Goal: Transaction & Acquisition: Purchase product/service

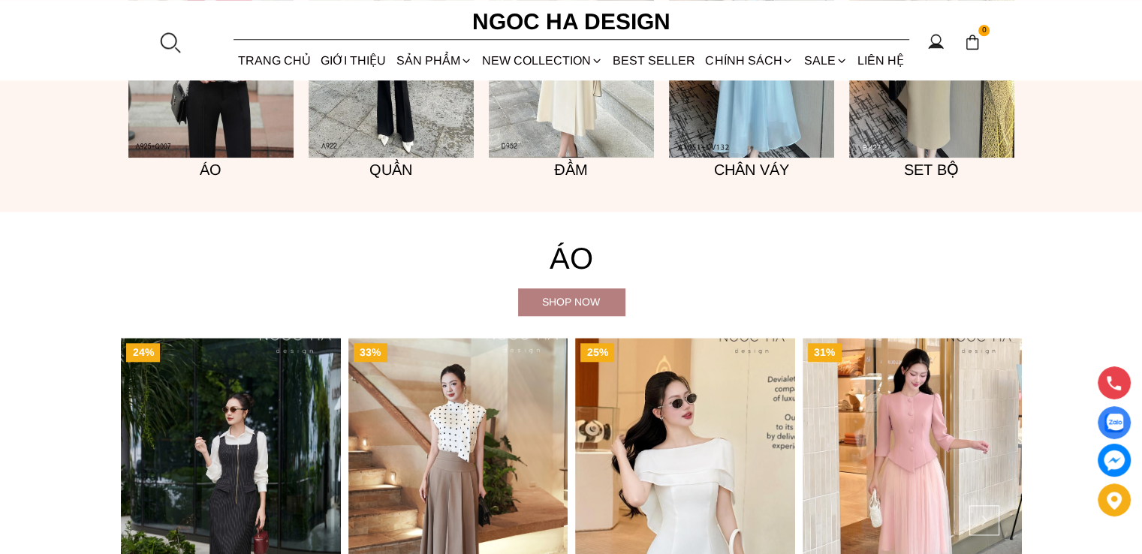
scroll to position [1401, 0]
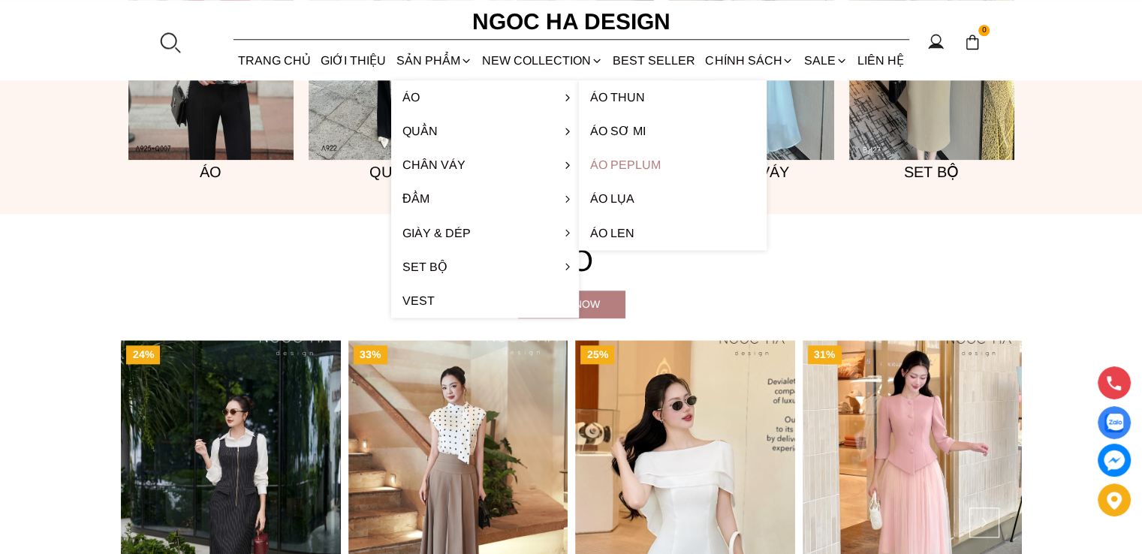
click at [625, 163] on link "Áo Peplum" at bounding box center [673, 165] width 188 height 34
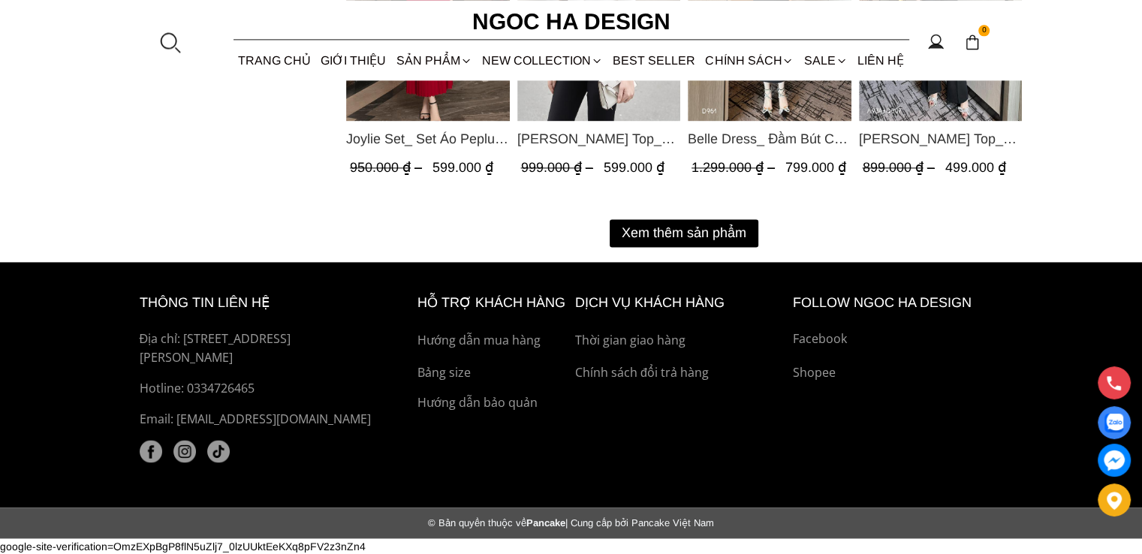
scroll to position [2098, 0]
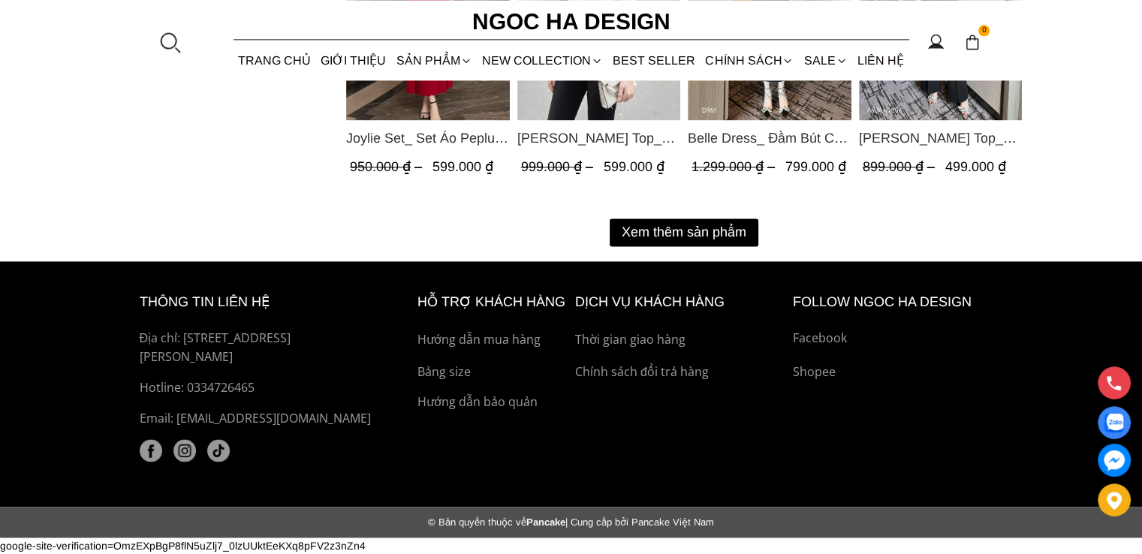
click at [673, 230] on button "Xem thêm sản phẩm" at bounding box center [684, 232] width 149 height 28
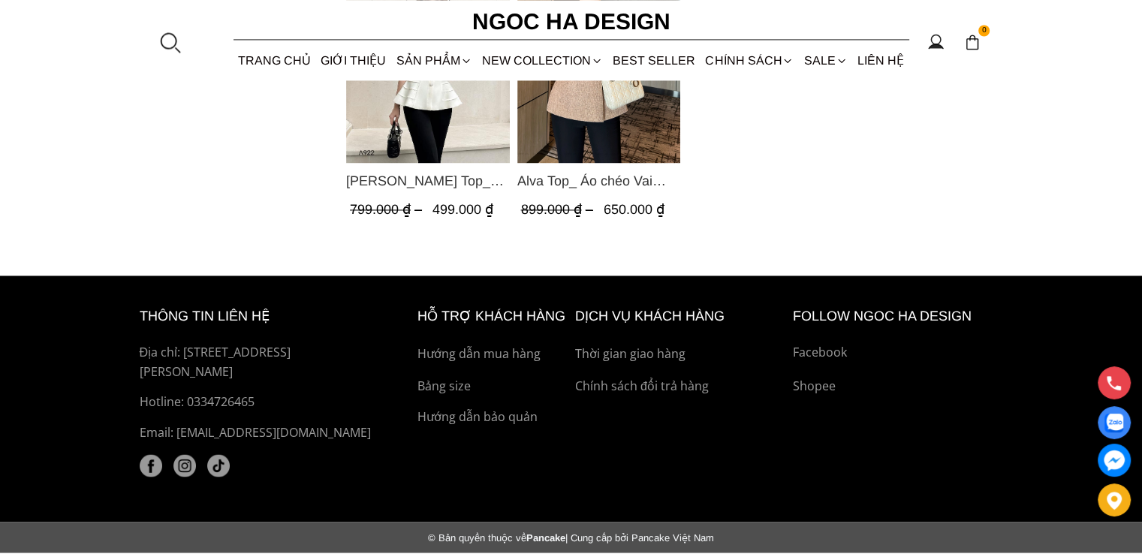
scroll to position [1980, 0]
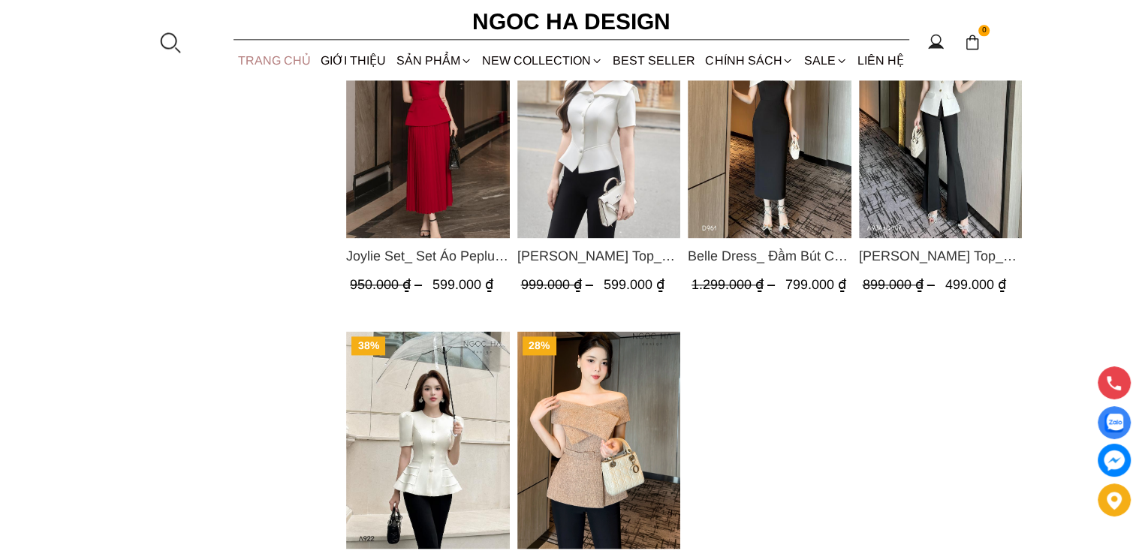
click at [279, 60] on link "TRANG CHỦ" at bounding box center [274, 61] width 83 height 40
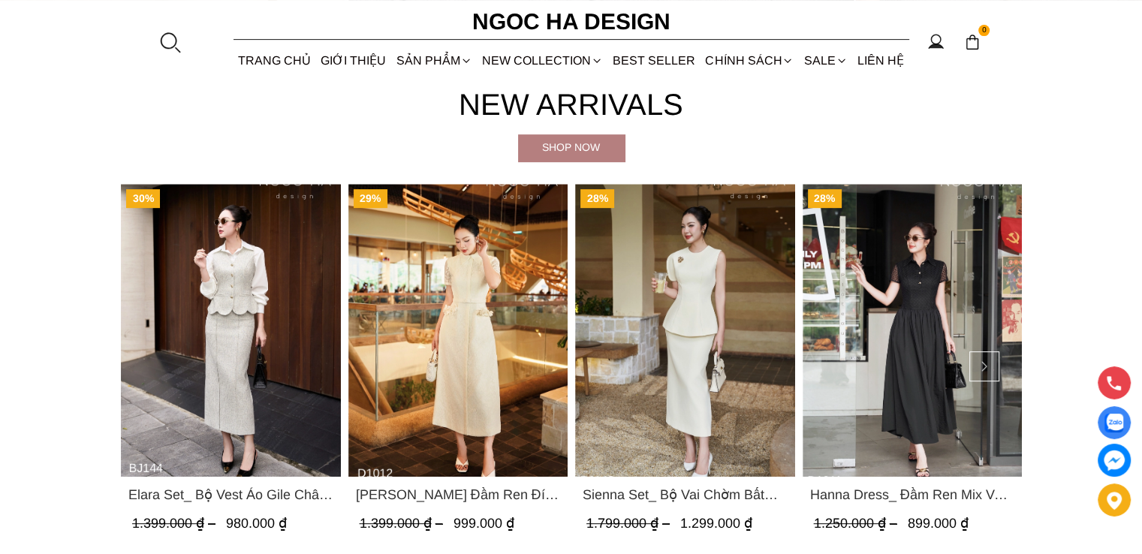
scroll to position [400, 0]
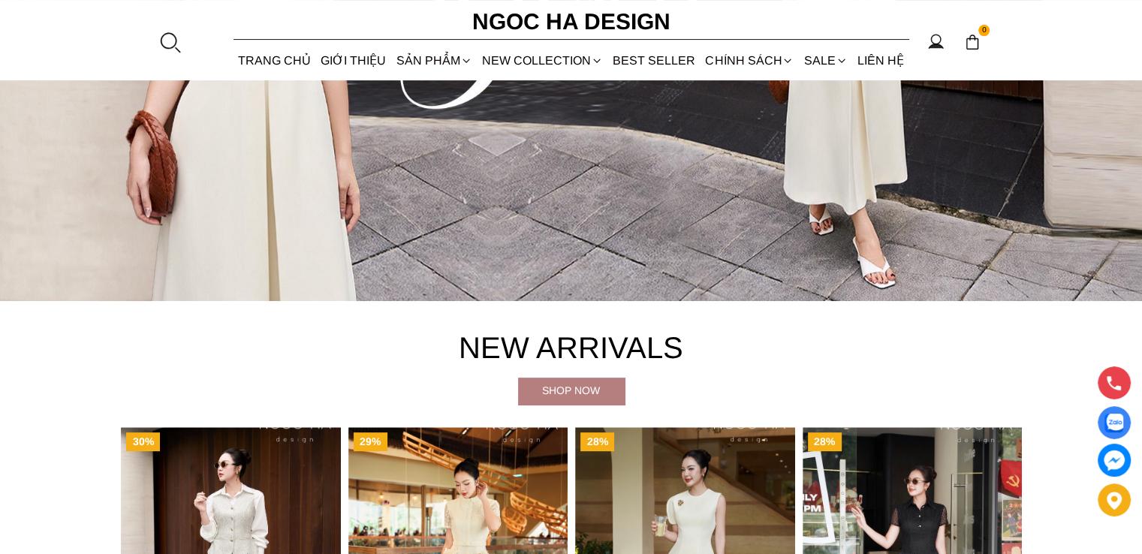
click at [559, 387] on div "Shop now" at bounding box center [571, 390] width 107 height 17
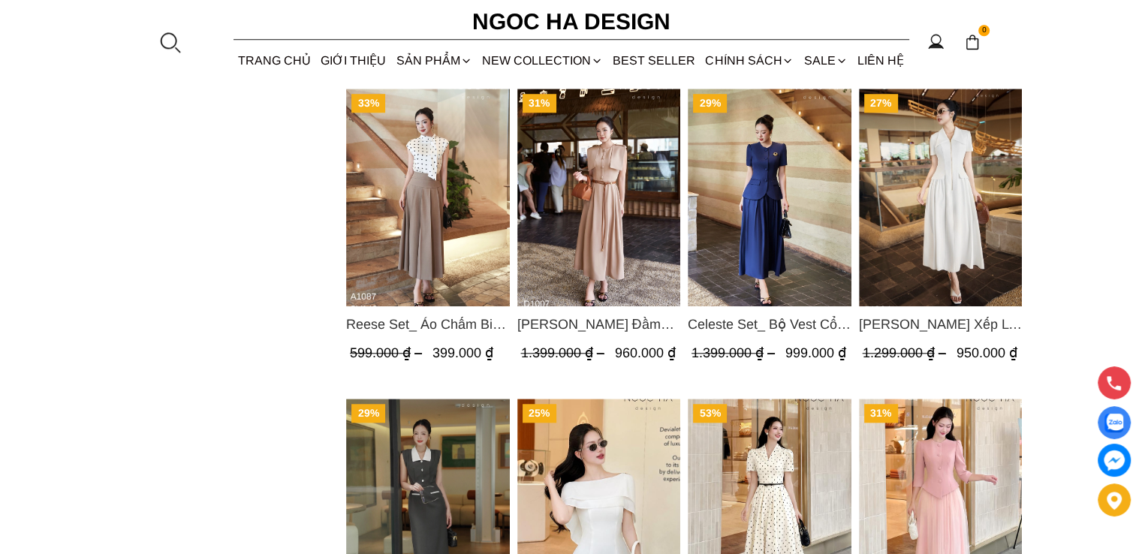
scroll to position [1201, 0]
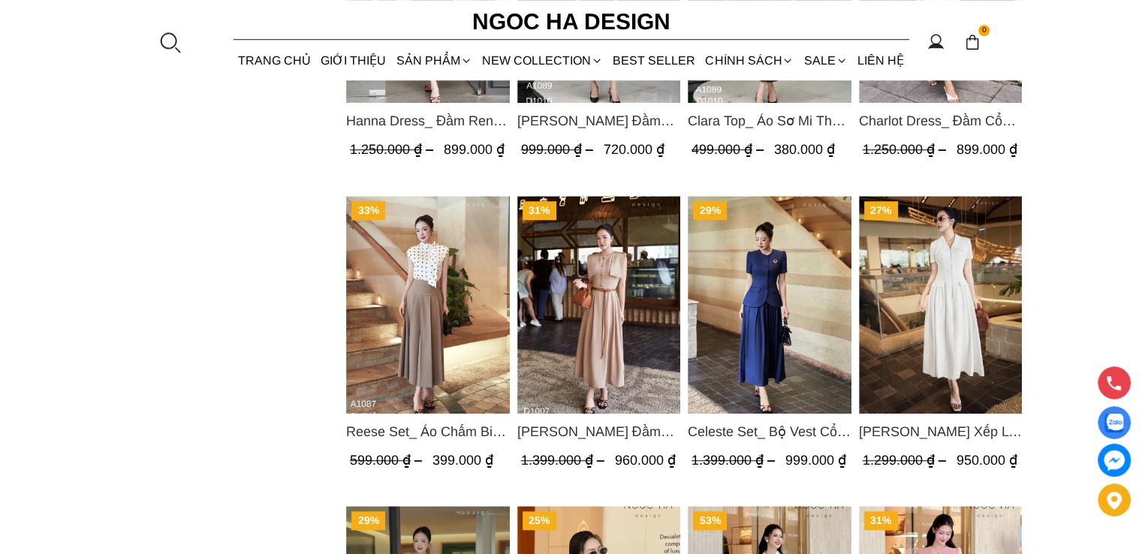
click at [951, 321] on img "Product image - Ella Dress_Đầm Xếp Ly Xòe Khóa Đồng Màu Trắng D1006" at bounding box center [940, 305] width 164 height 218
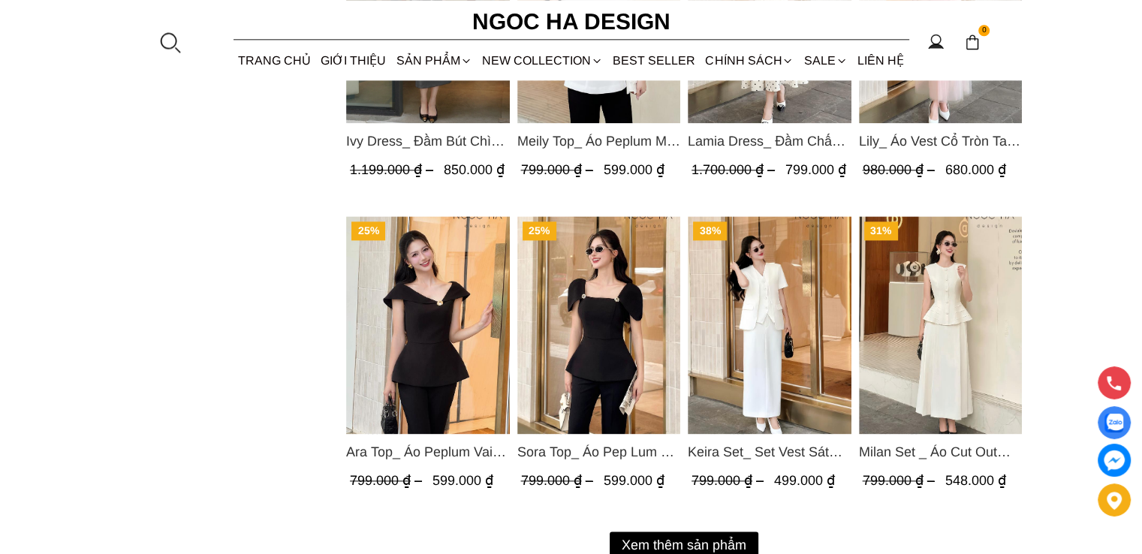
scroll to position [2114, 0]
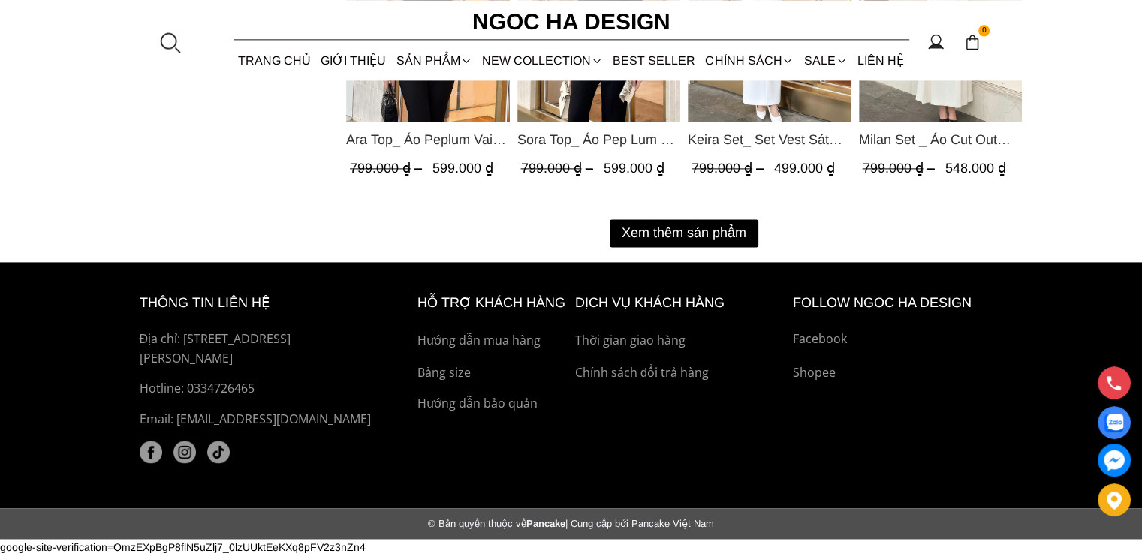
click at [680, 232] on button "Xem thêm sản phẩm" at bounding box center [684, 233] width 149 height 28
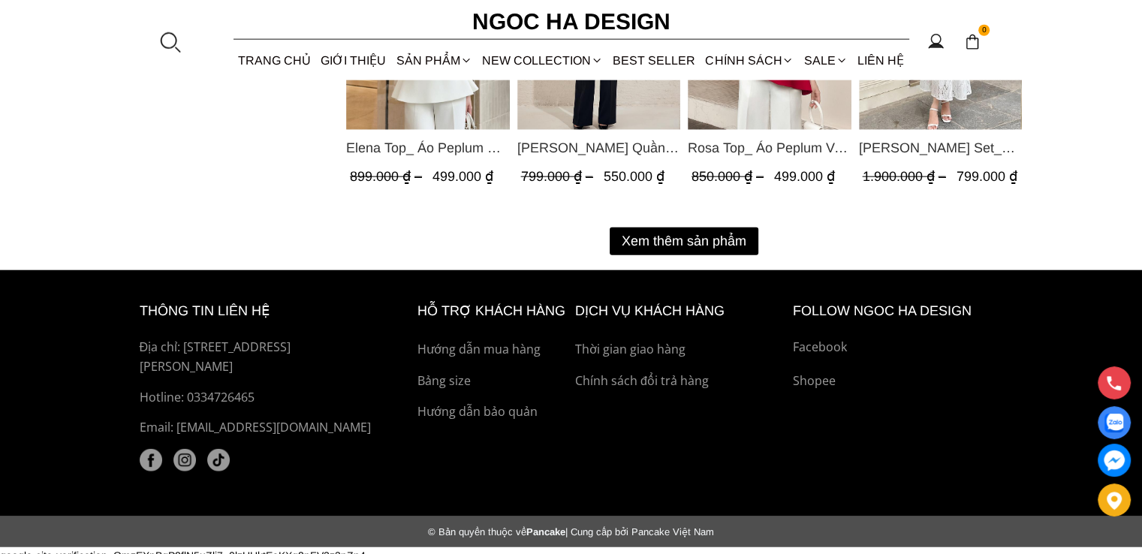
scroll to position [3683, 0]
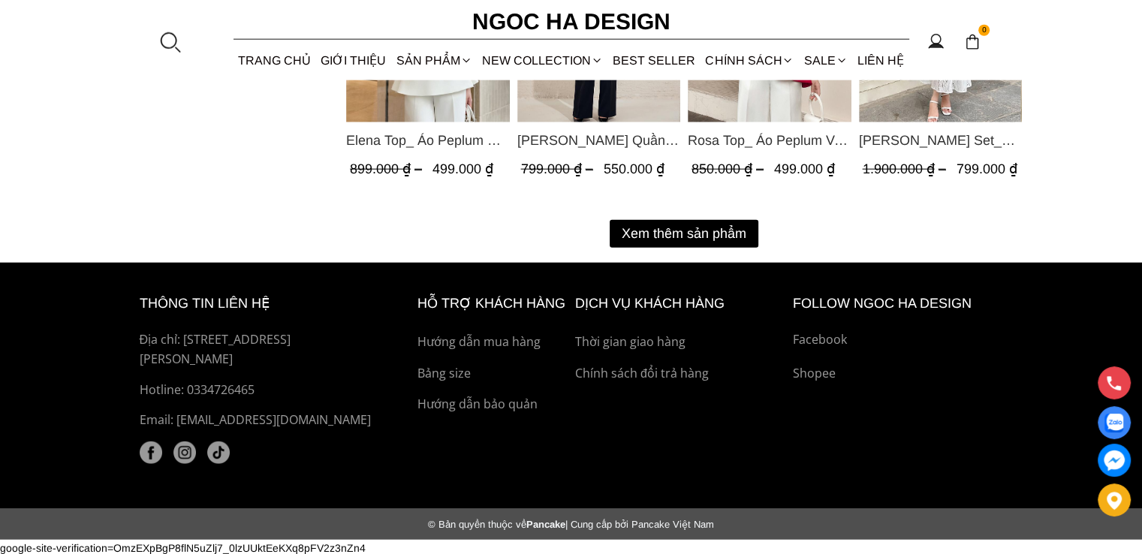
click at [661, 230] on button "Xem thêm sản phẩm" at bounding box center [684, 234] width 149 height 28
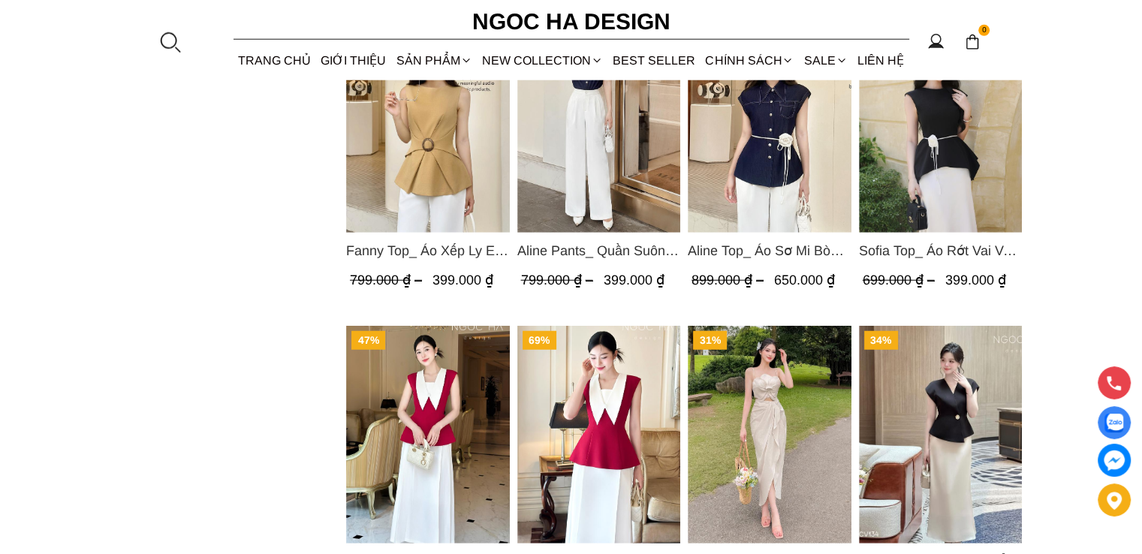
scroll to position [4084, 0]
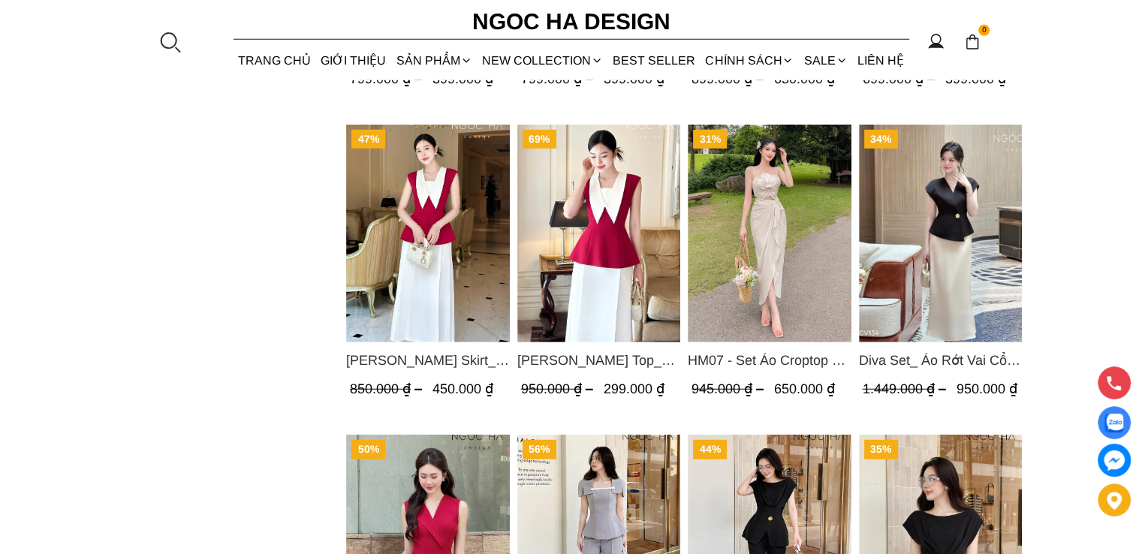
click at [938, 232] on img "Product image - Diva Set_ Áo Rớt Vai Cổ V, Chân Váy Lụa Đuôi Cá A1078+CV134" at bounding box center [940, 234] width 164 height 218
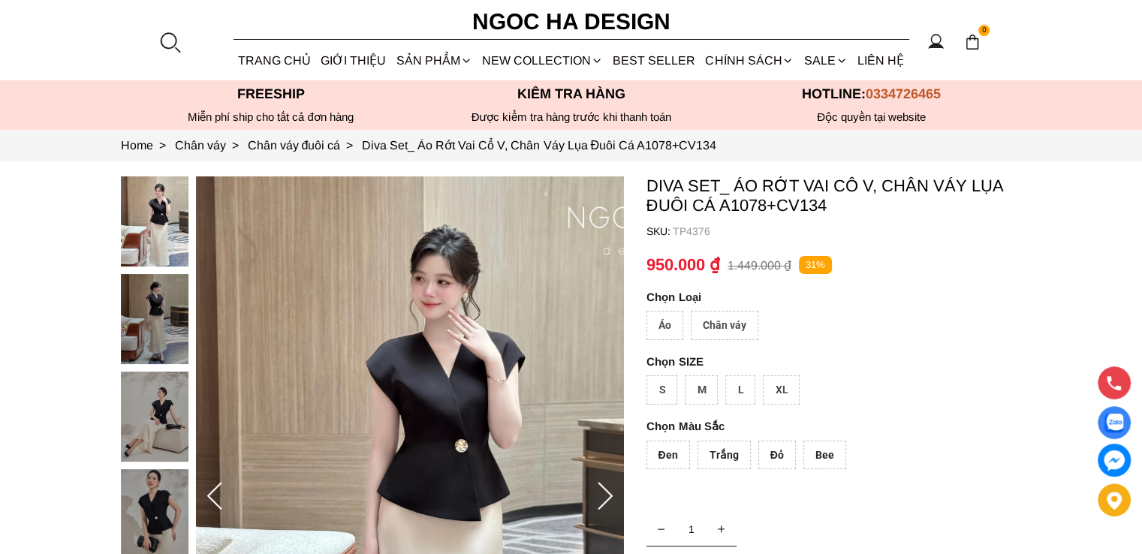
scroll to position [100, 0]
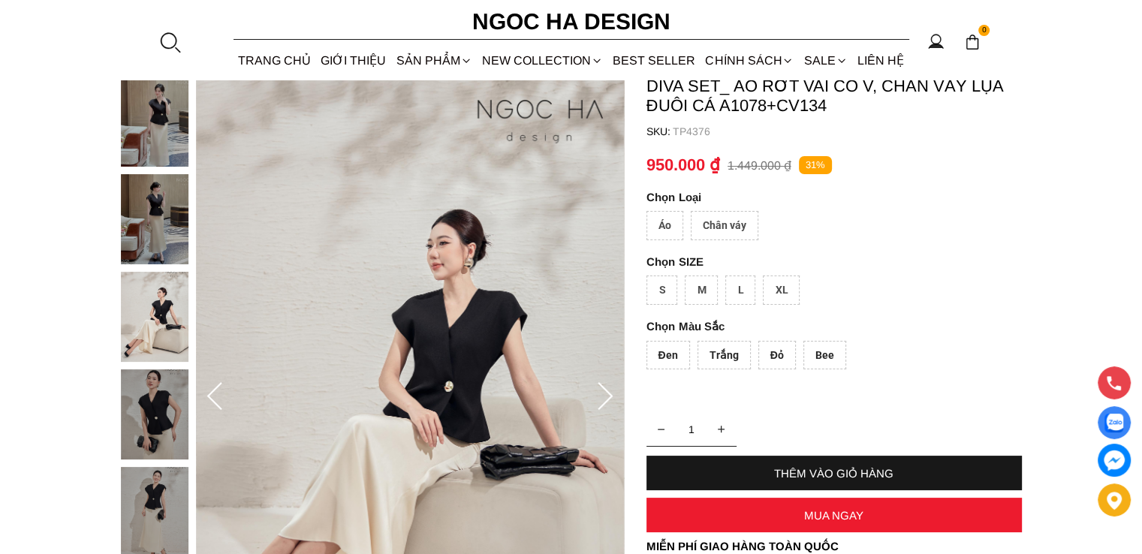
click at [599, 396] on icon at bounding box center [605, 397] width 30 height 30
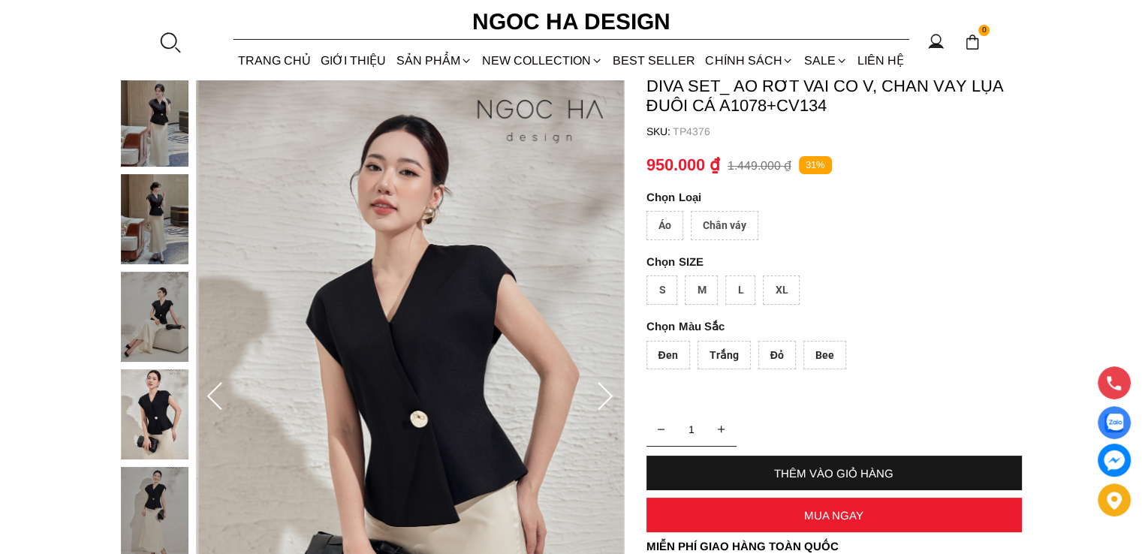
click at [599, 396] on icon at bounding box center [605, 397] width 30 height 30
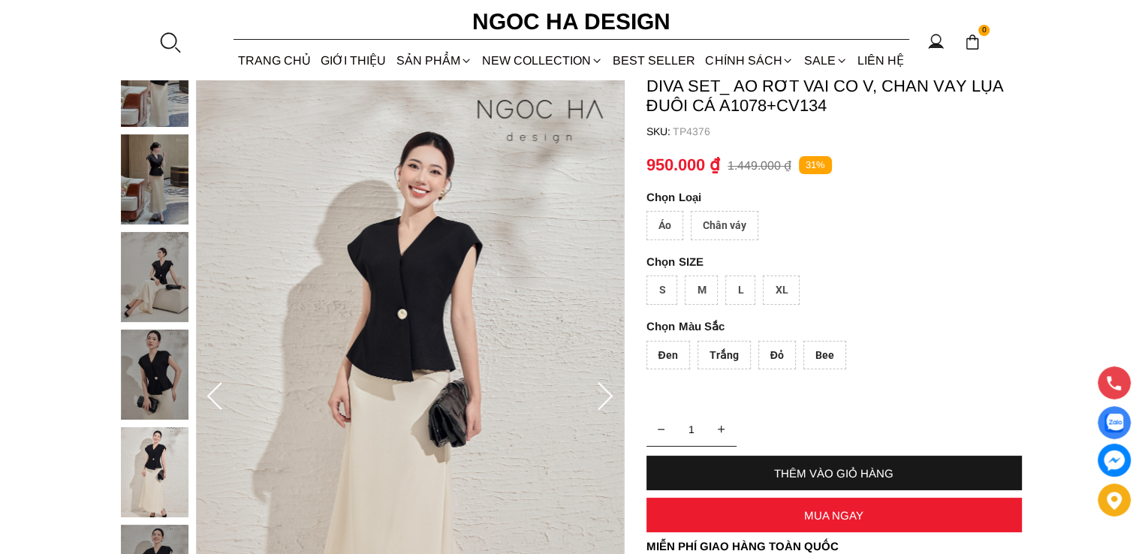
click at [599, 396] on icon at bounding box center [605, 397] width 30 height 30
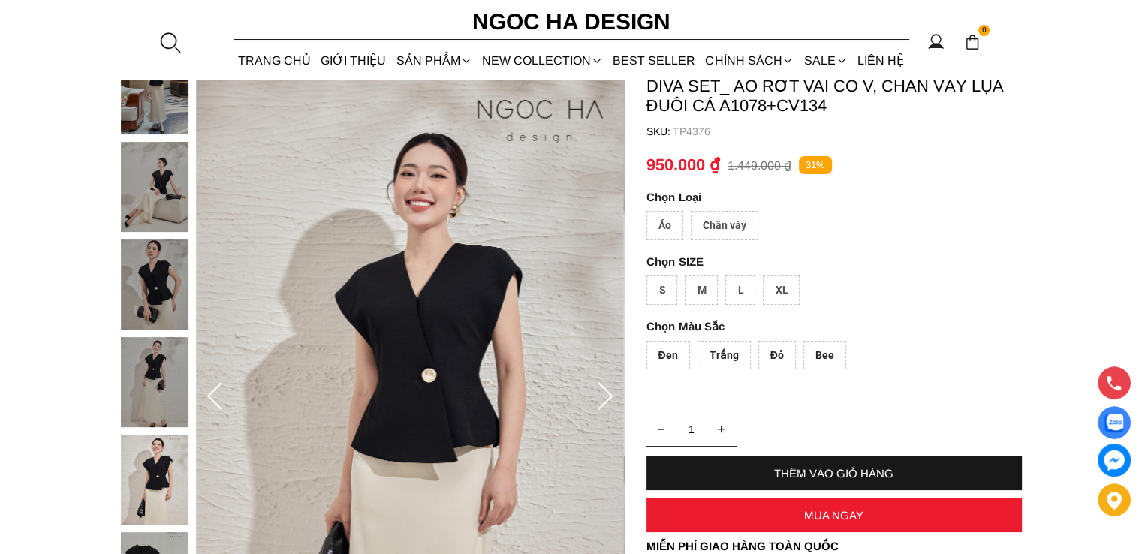
click at [599, 396] on icon at bounding box center [605, 397] width 30 height 30
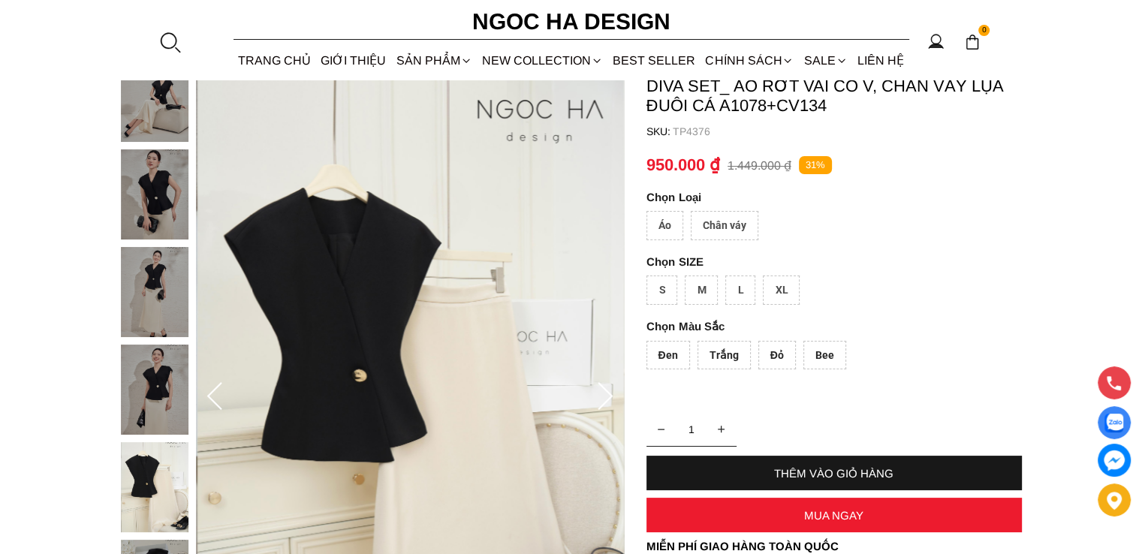
click at [599, 396] on icon at bounding box center [605, 397] width 30 height 30
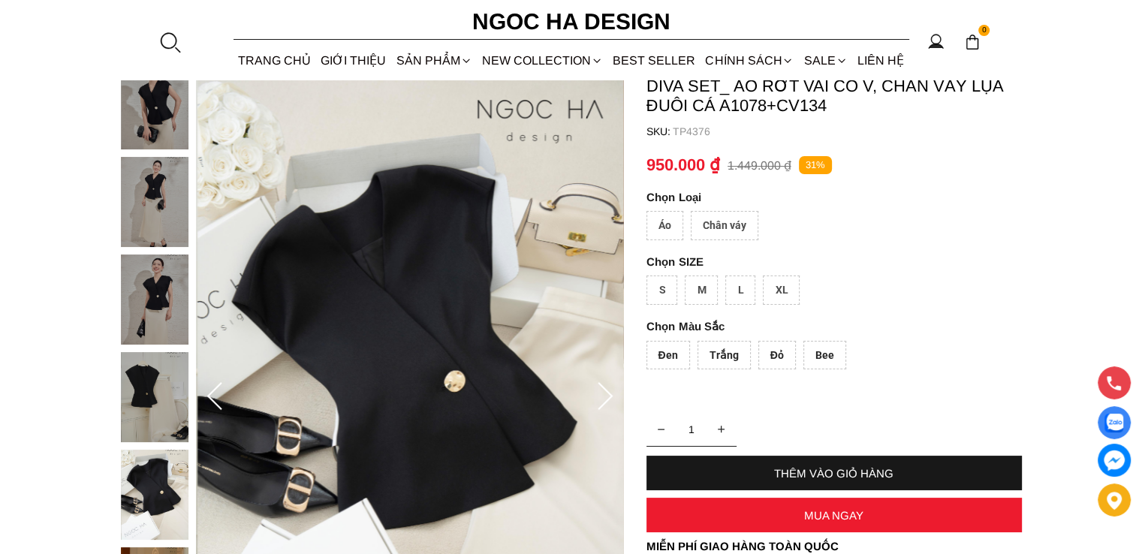
click at [601, 394] on icon at bounding box center [605, 397] width 30 height 30
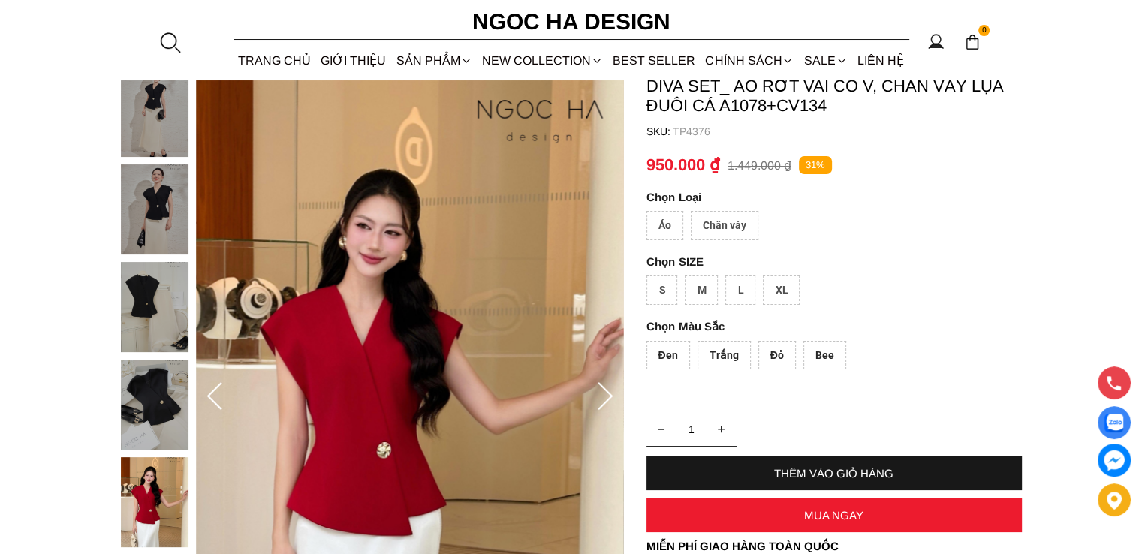
click at [601, 396] on icon at bounding box center [605, 397] width 30 height 30
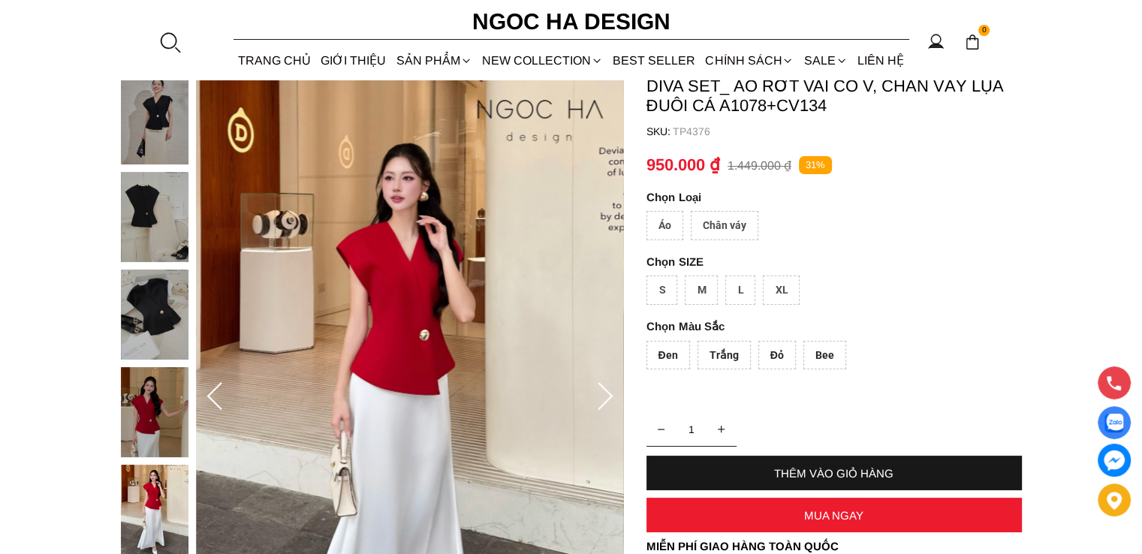
click at [604, 393] on icon at bounding box center [605, 397] width 30 height 30
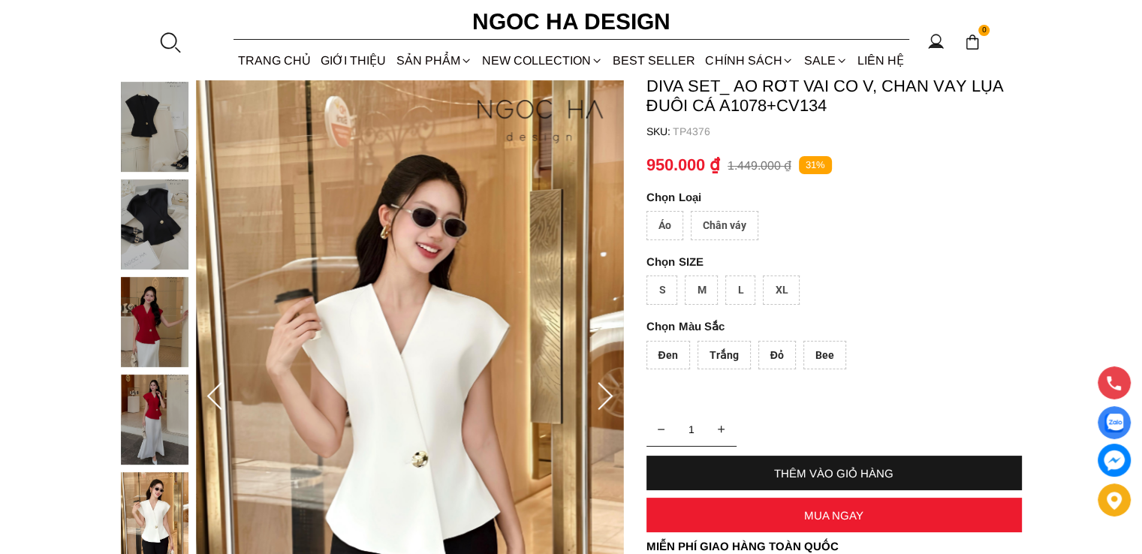
scroll to position [300, 0]
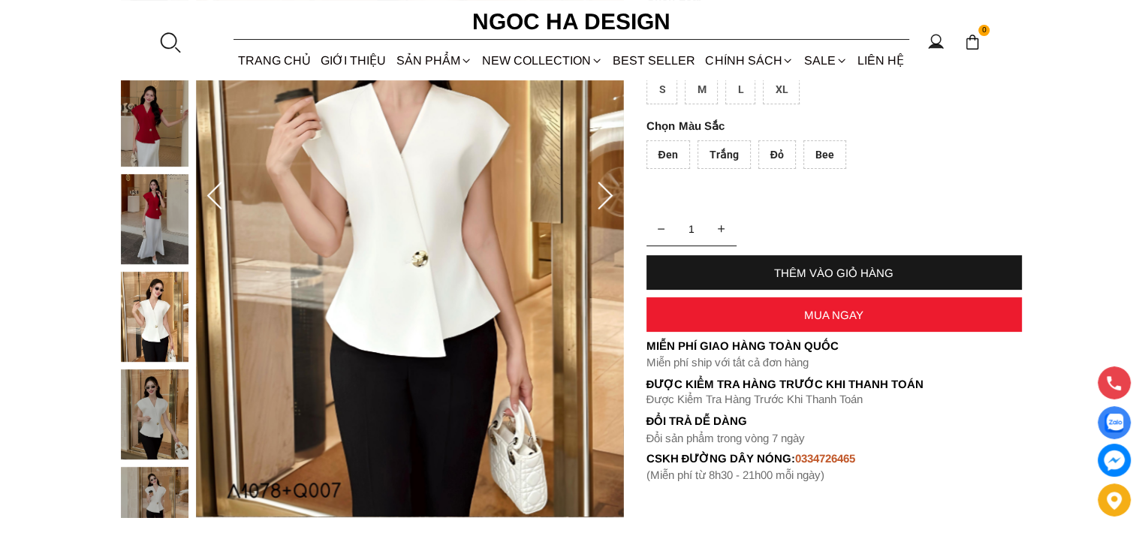
click at [601, 201] on icon at bounding box center [605, 197] width 30 height 30
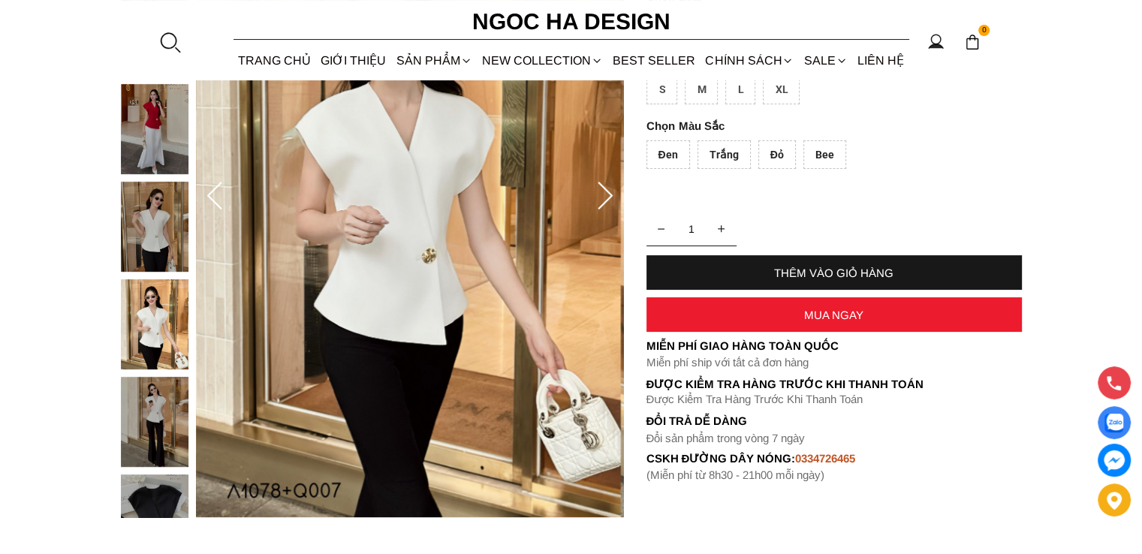
click at [601, 200] on icon at bounding box center [605, 197] width 30 height 30
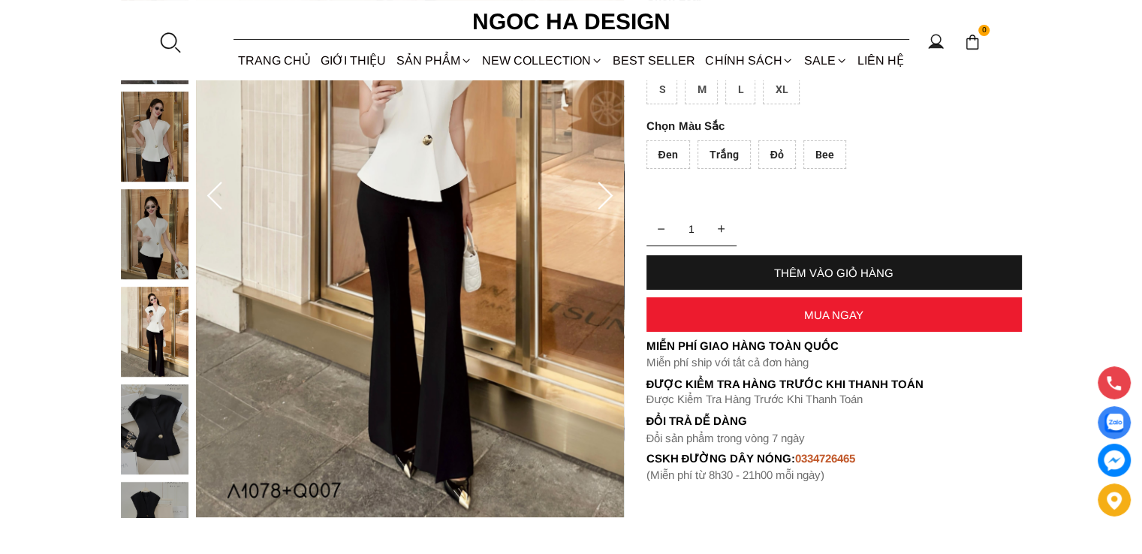
click at [595, 206] on icon at bounding box center [605, 197] width 30 height 30
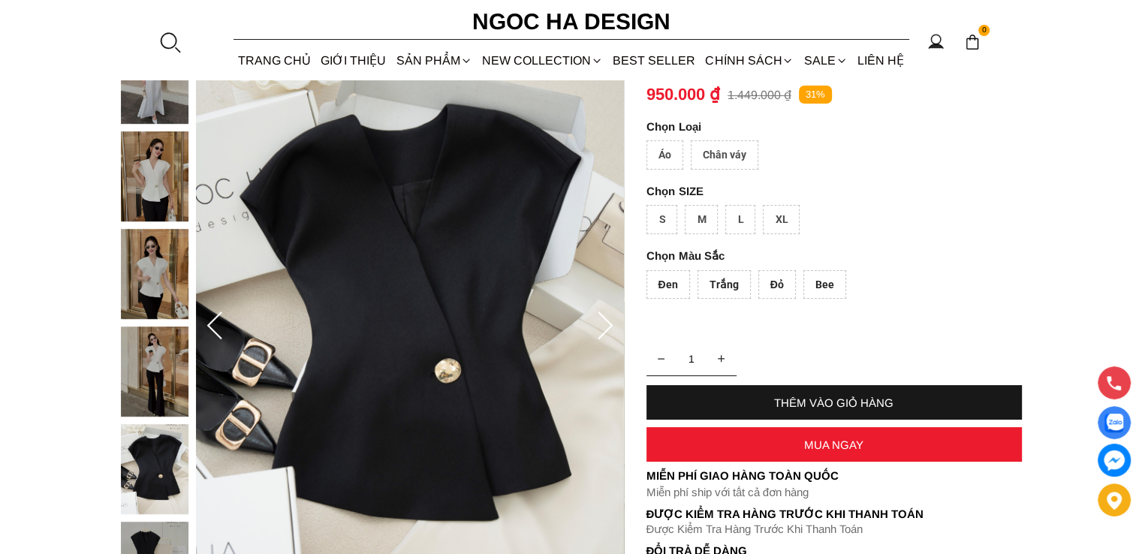
scroll to position [200, 0]
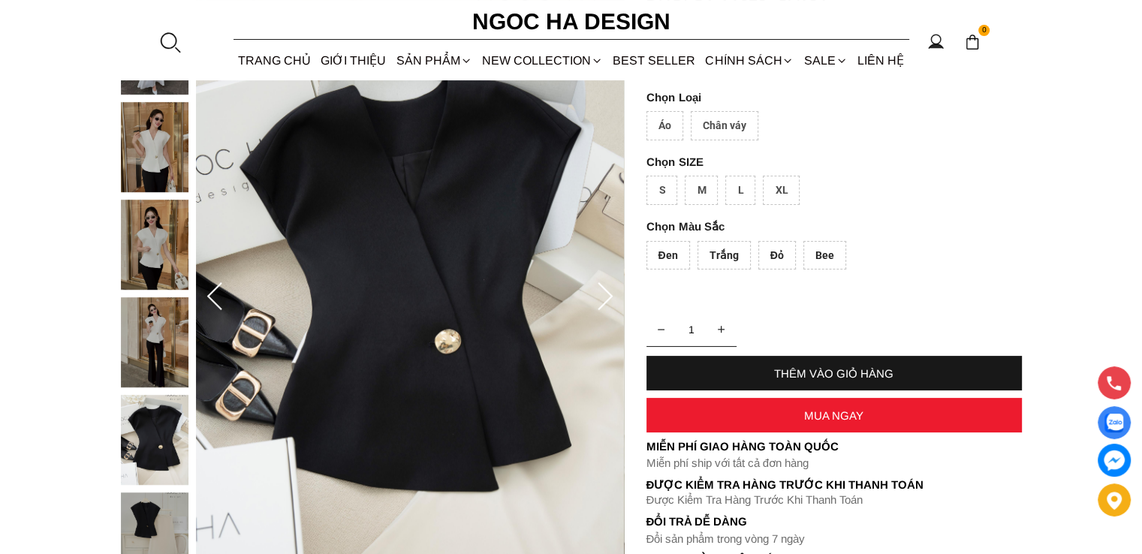
click at [607, 300] on icon at bounding box center [605, 296] width 15 height 28
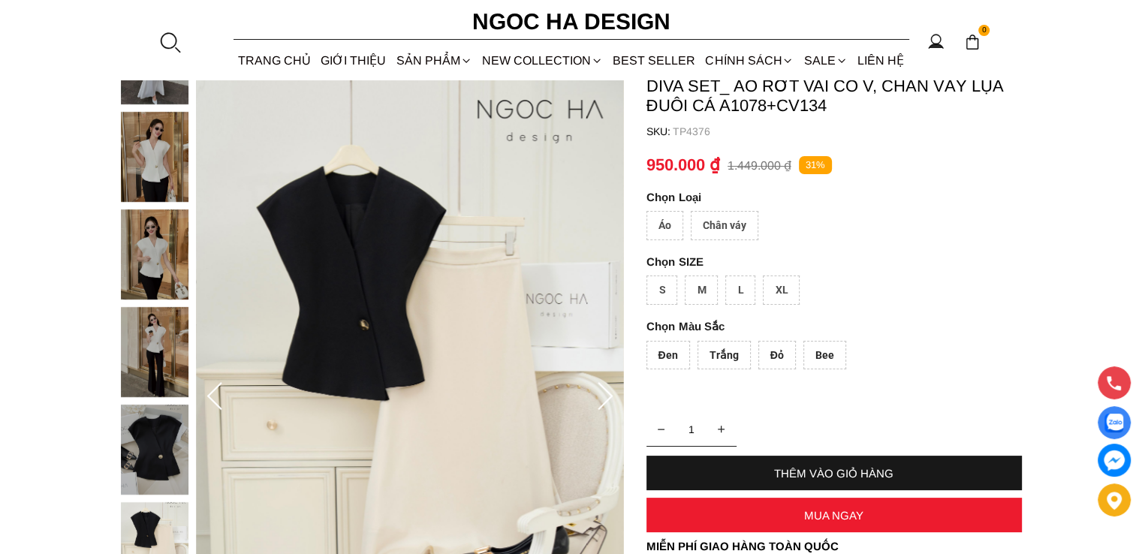
scroll to position [0, 0]
